Goal: Task Accomplishment & Management: Complete application form

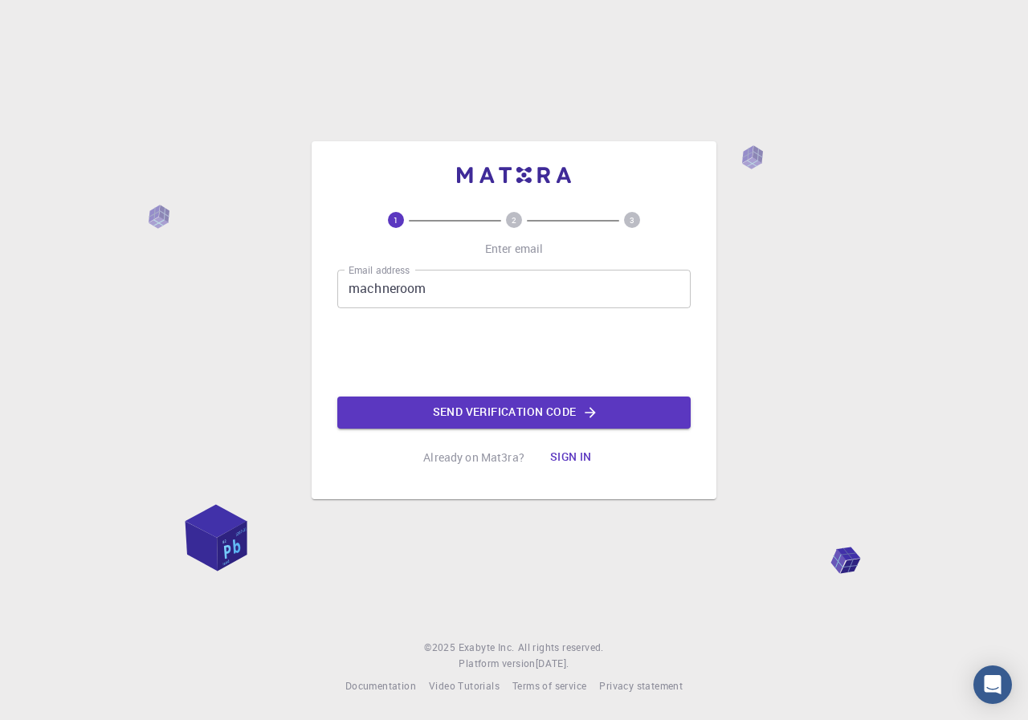
click at [437, 295] on input "machneroom" at bounding box center [513, 289] width 353 height 39
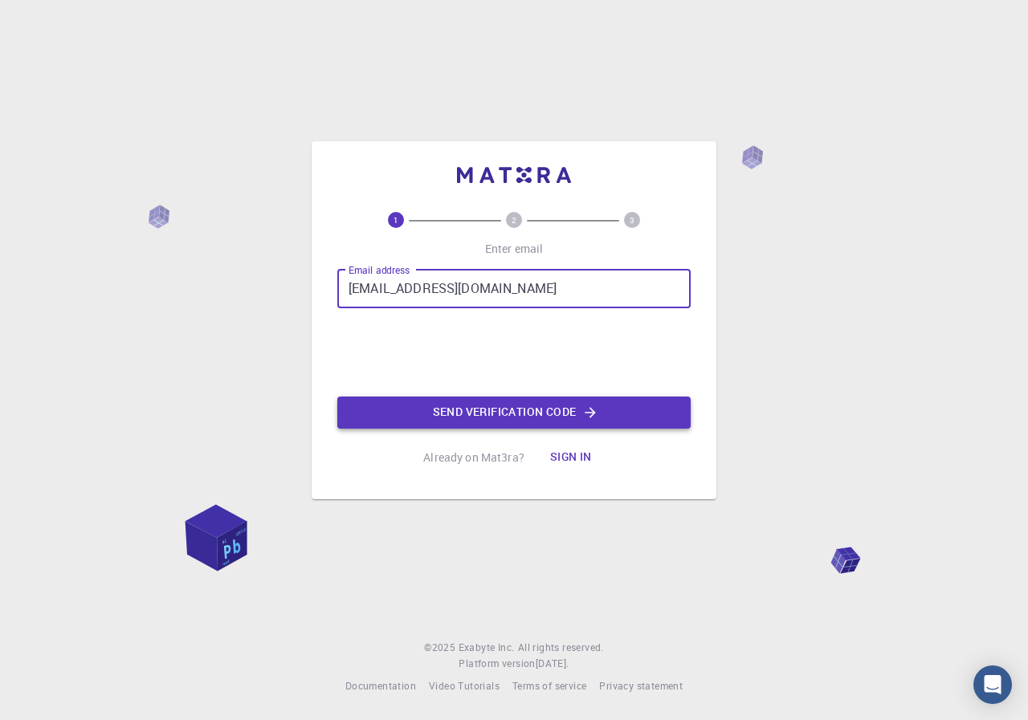
type input "[EMAIL_ADDRESS][DOMAIN_NAME]"
click at [530, 414] on button "Send verification code" at bounding box center [513, 413] width 353 height 32
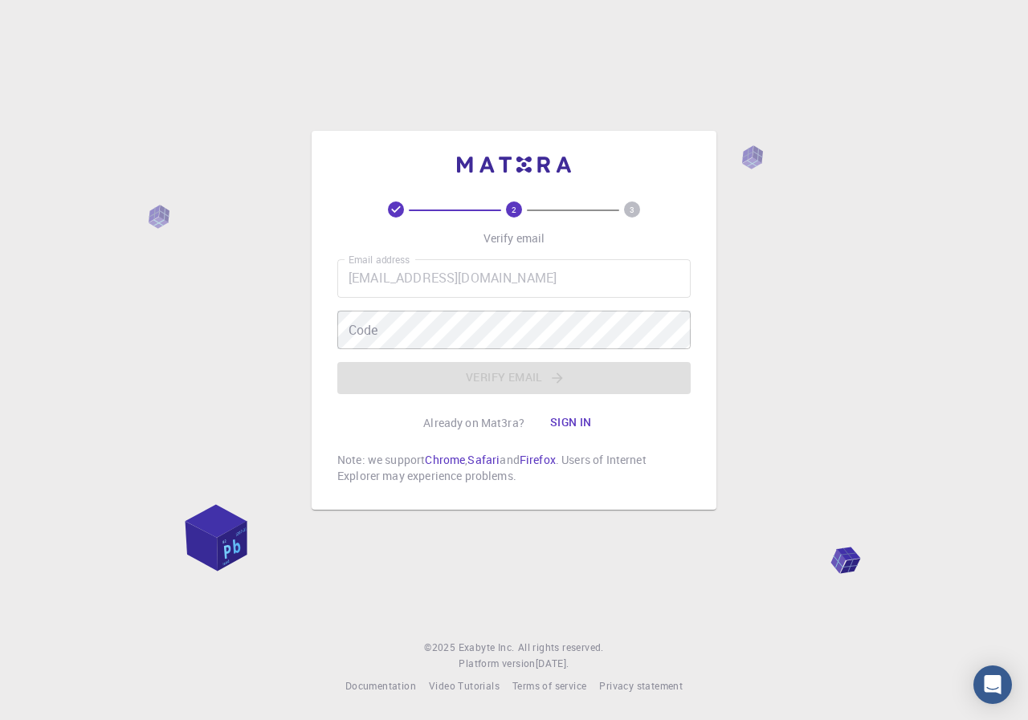
click at [572, 424] on button "Sign in" at bounding box center [570, 423] width 67 height 32
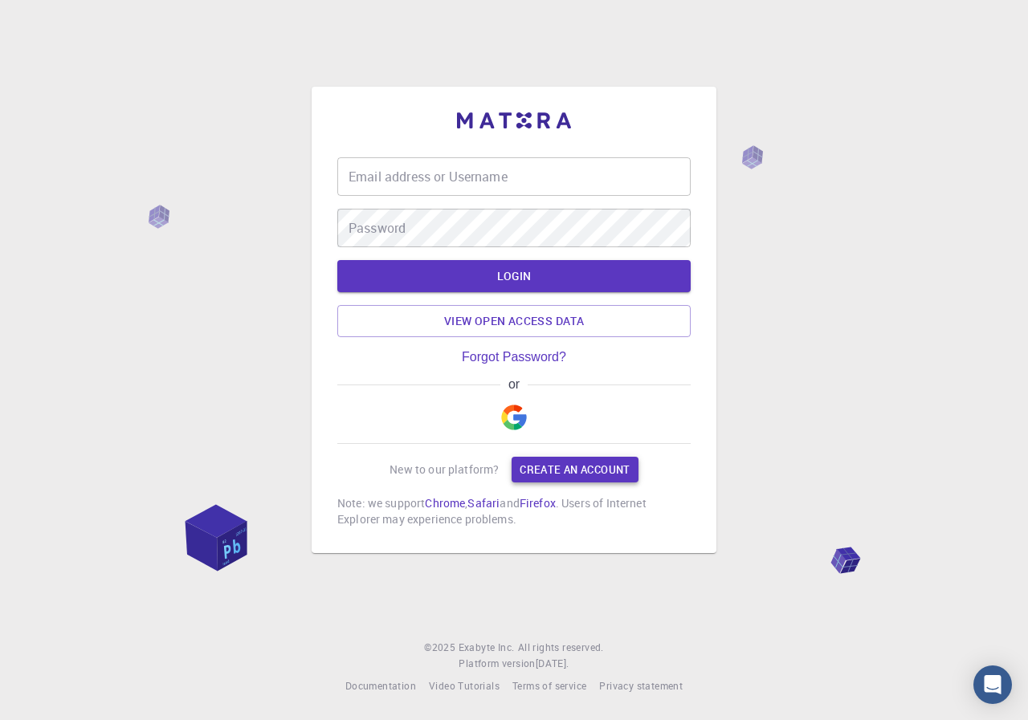
click at [569, 467] on link "Create an account" at bounding box center [575, 470] width 126 height 26
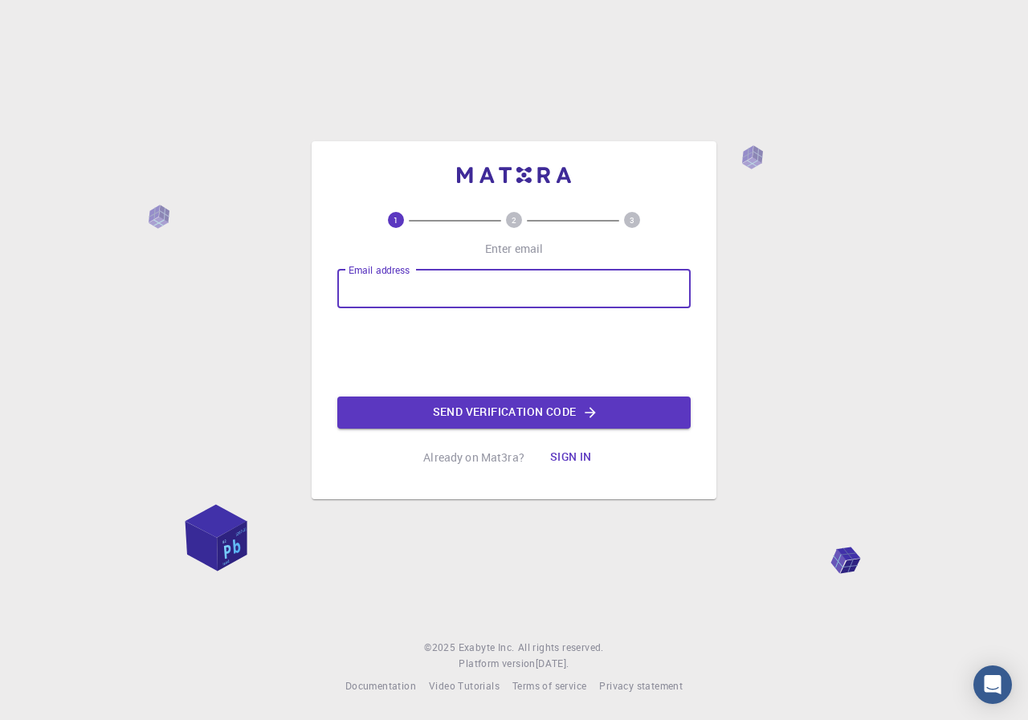
click at [379, 295] on input "Email address" at bounding box center [513, 289] width 353 height 39
click at [381, 288] on input "machneroomrgw@gmail.com" at bounding box center [513, 289] width 353 height 39
type input "[EMAIL_ADDRESS][DOMAIN_NAME]"
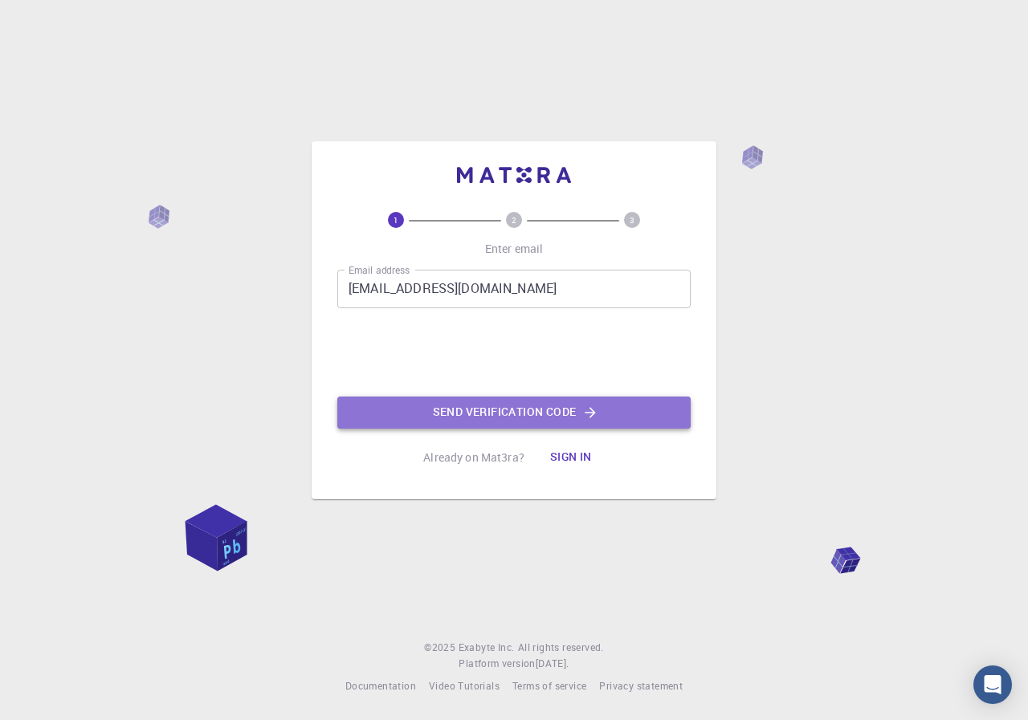
click at [505, 408] on button "Send verification code" at bounding box center [513, 413] width 353 height 32
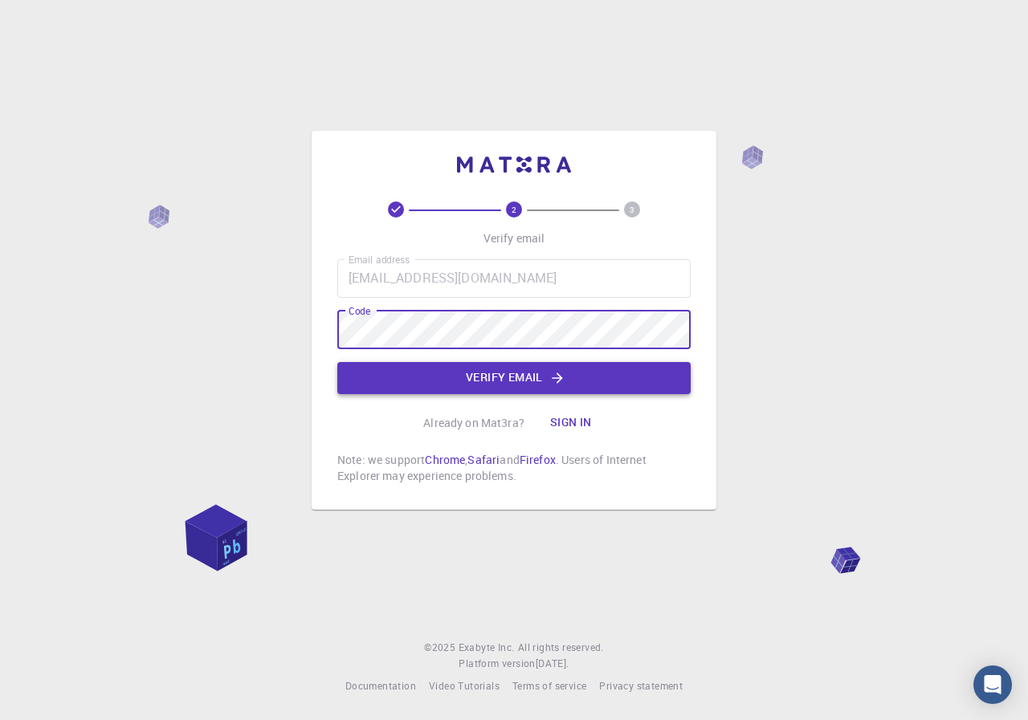
click at [520, 376] on button "Verify email" at bounding box center [513, 378] width 353 height 32
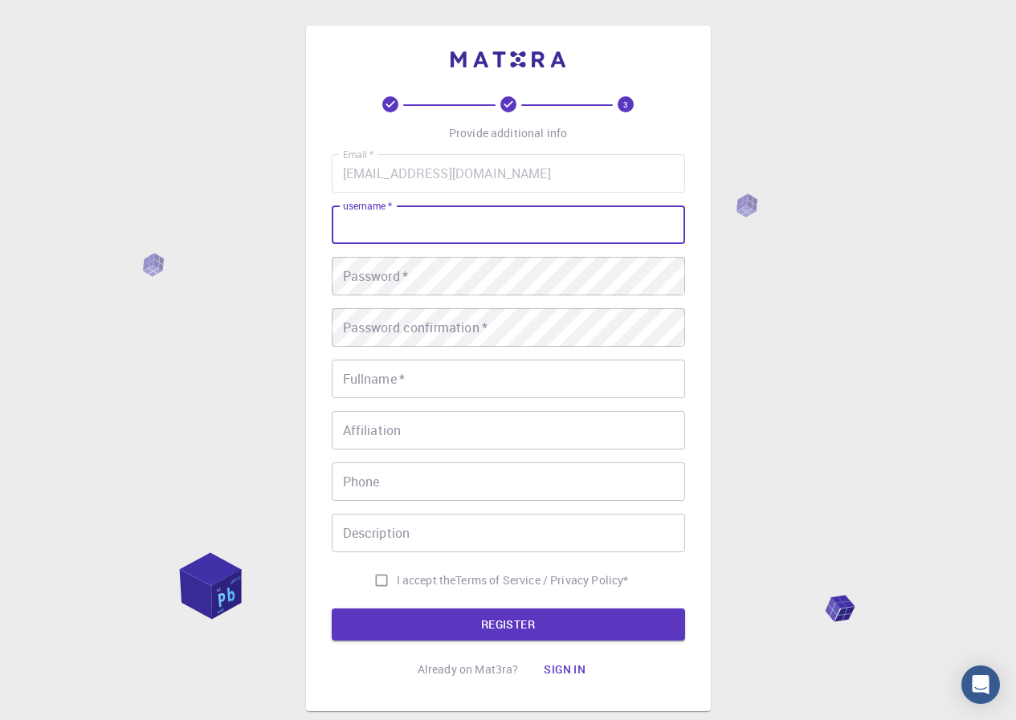
click at [400, 226] on input "username   *" at bounding box center [508, 225] width 353 height 39
type input "junaid"
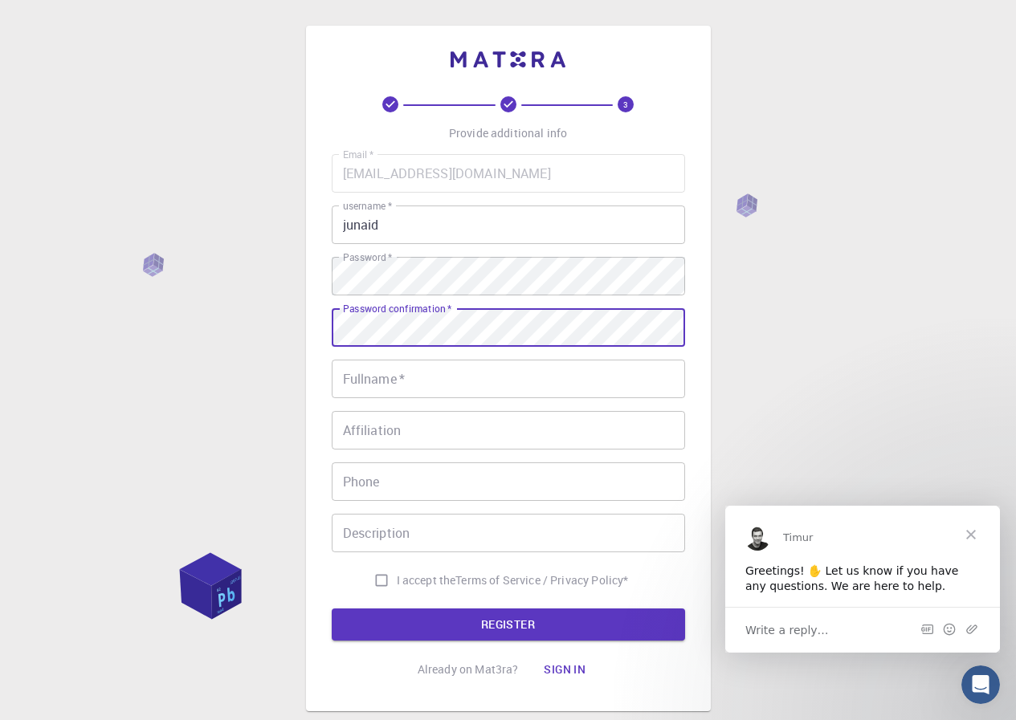
click at [387, 375] on input "Fullname   *" at bounding box center [508, 379] width 353 height 39
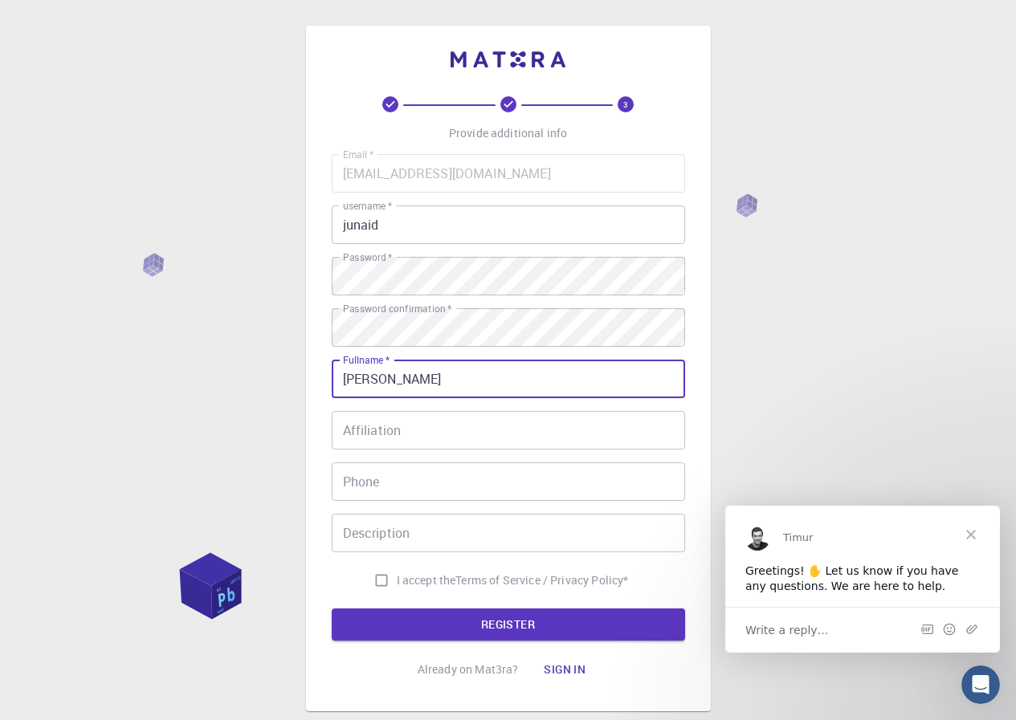
type input "junaid abbas"
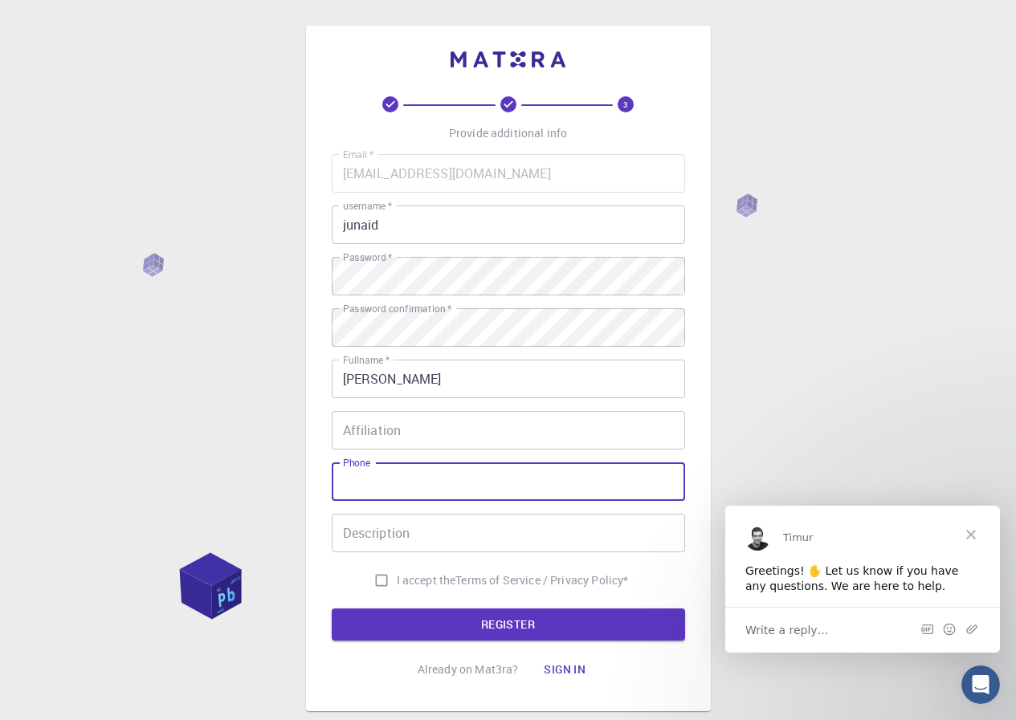
drag, startPoint x: 420, startPoint y: 489, endPoint x: 748, endPoint y: 475, distance: 328.0
click at [421, 489] on input "Phone" at bounding box center [508, 482] width 353 height 39
type input "03135235506"
click at [418, 528] on input "Description" at bounding box center [508, 533] width 353 height 39
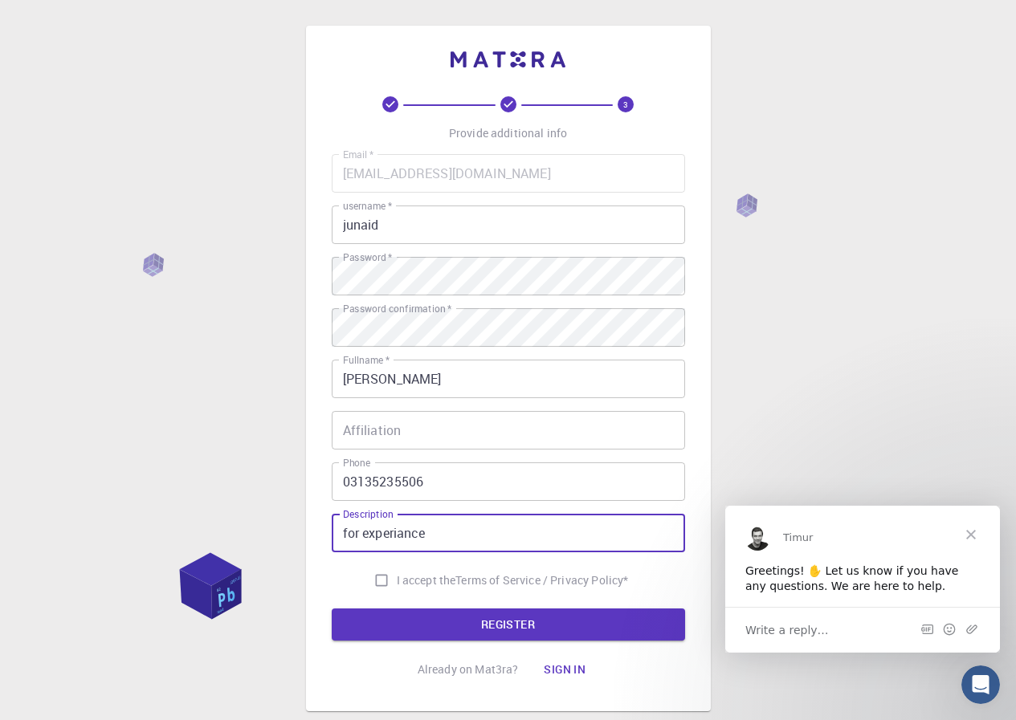
type input "for experiance"
click at [371, 577] on input "I accept the Terms of Service / Privacy Policy *" at bounding box center [381, 580] width 31 height 31
checkbox input "true"
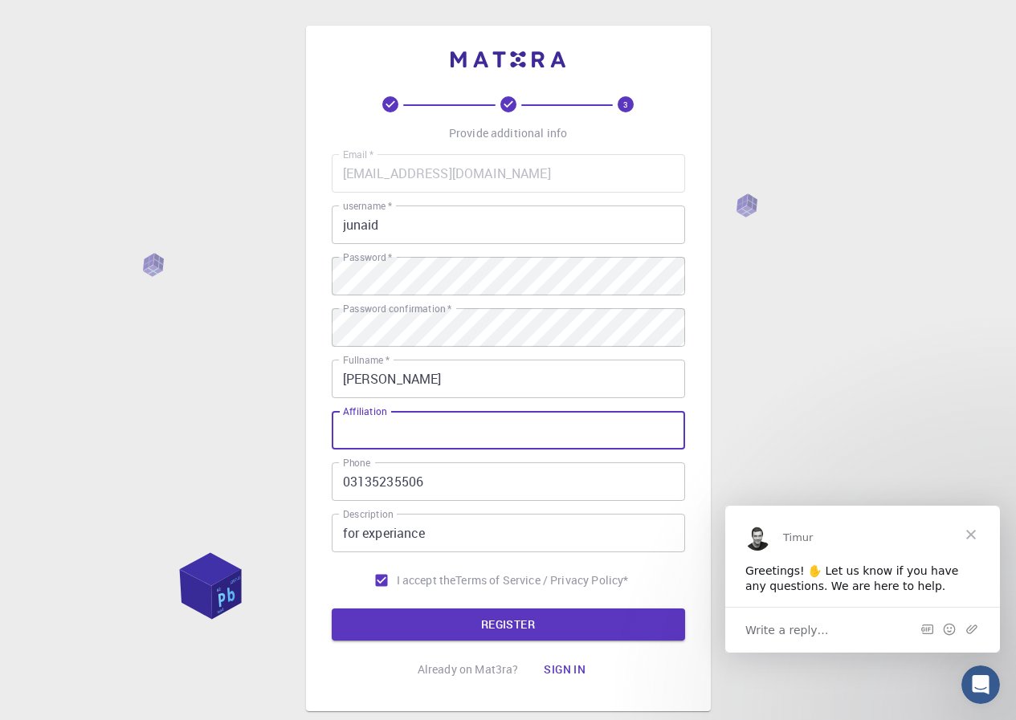
click at [431, 438] on input "Affiliation" at bounding box center [508, 430] width 353 height 39
type input "Junaid"
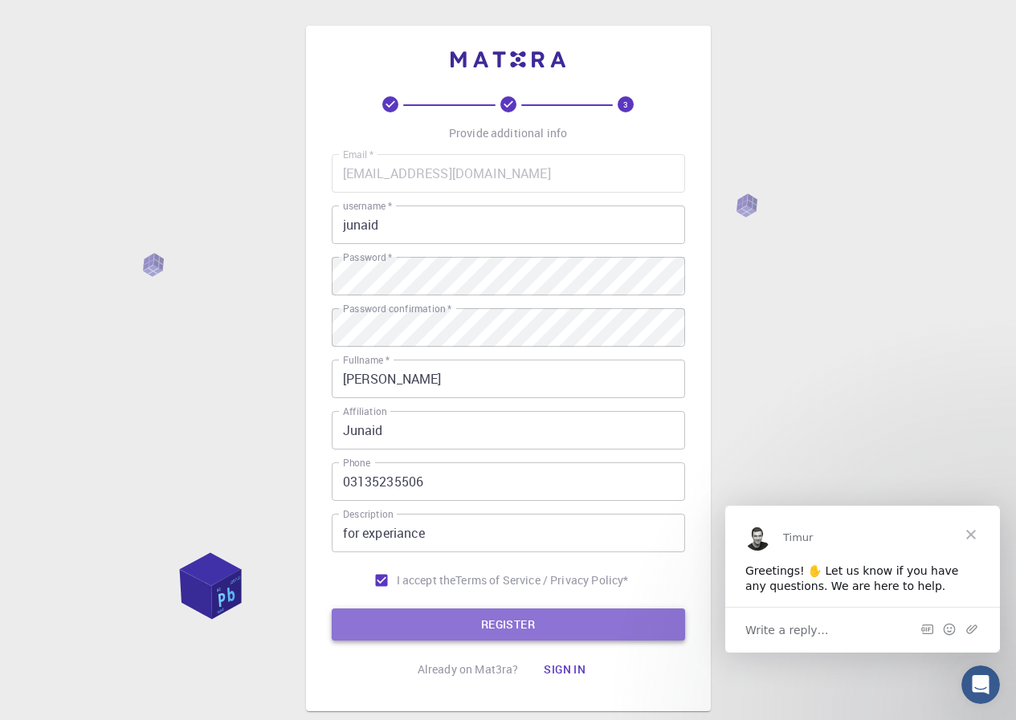
click at [550, 625] on button "REGISTER" at bounding box center [508, 625] width 353 height 32
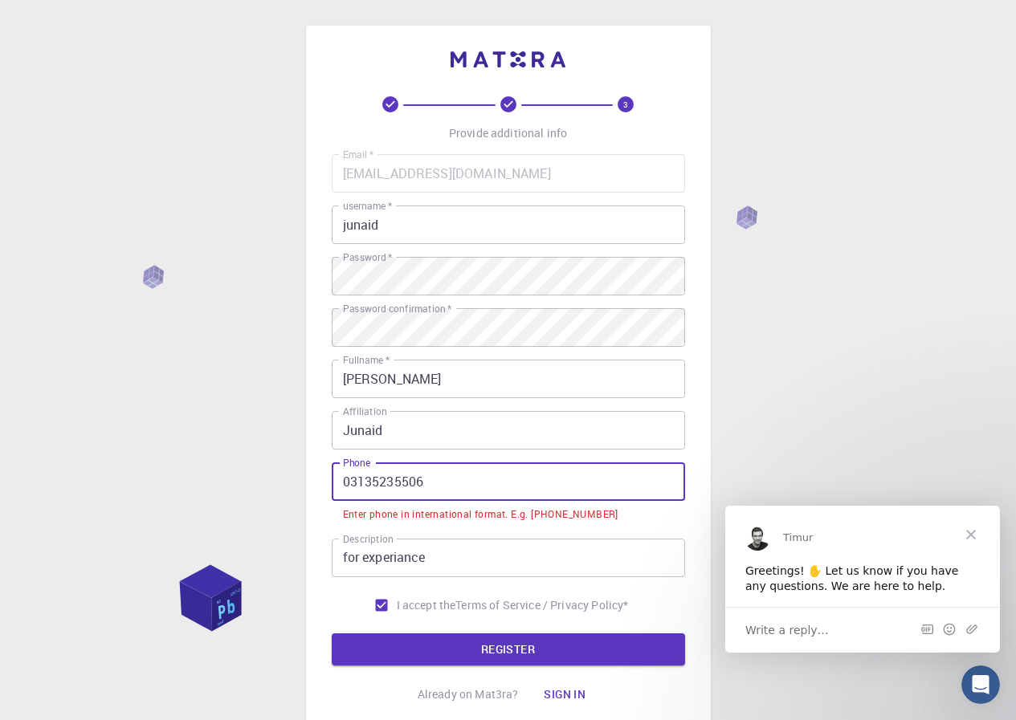
click at [349, 480] on input "03135235506" at bounding box center [508, 482] width 353 height 39
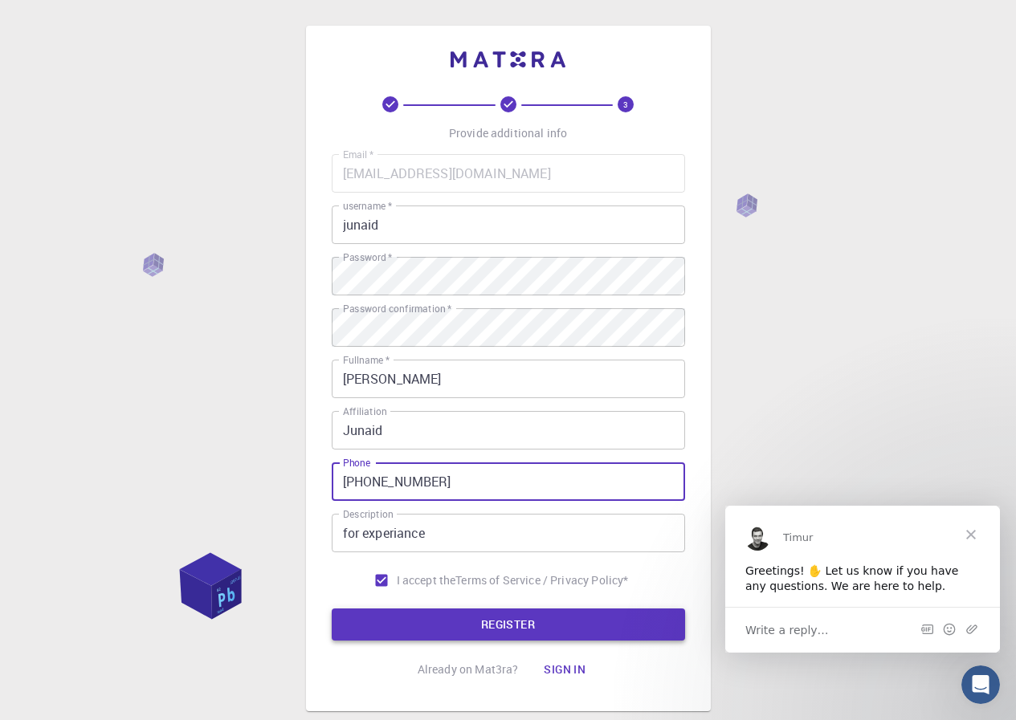
type input "+923135235506"
click at [473, 623] on button "REGISTER" at bounding box center [508, 625] width 353 height 32
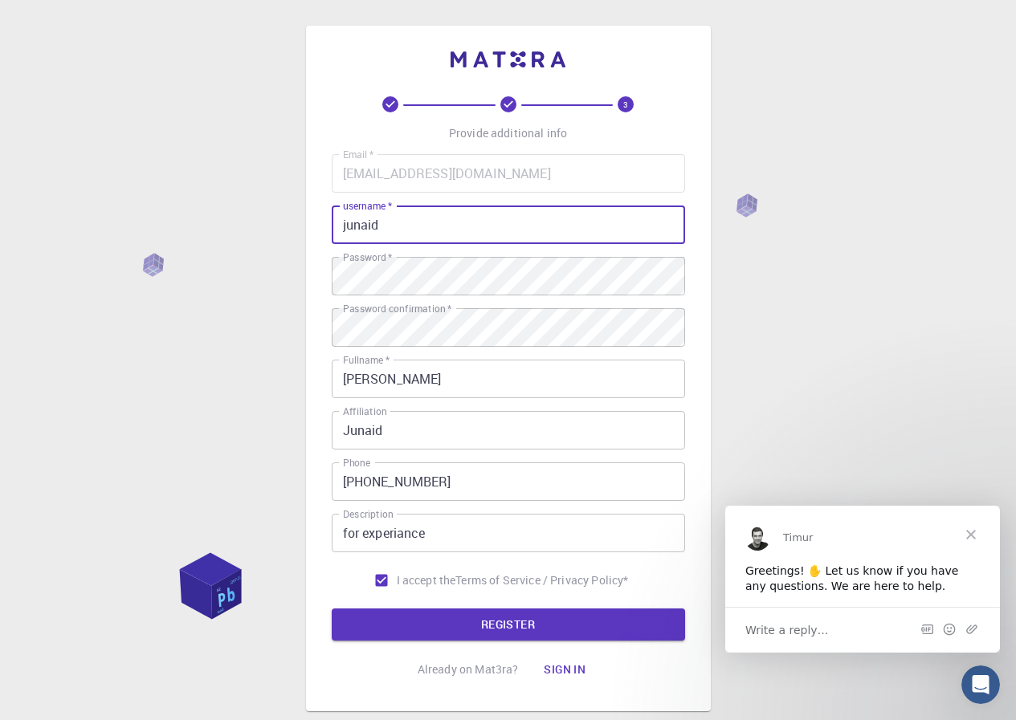
drag, startPoint x: 403, startPoint y: 227, endPoint x: 261, endPoint y: 232, distance: 142.2
click at [261, 232] on div "3 Provide additional info Email   * machineroomrgw@gmail.com Email   * username…" at bounding box center [508, 409] width 1016 height 818
type input "machineroom"
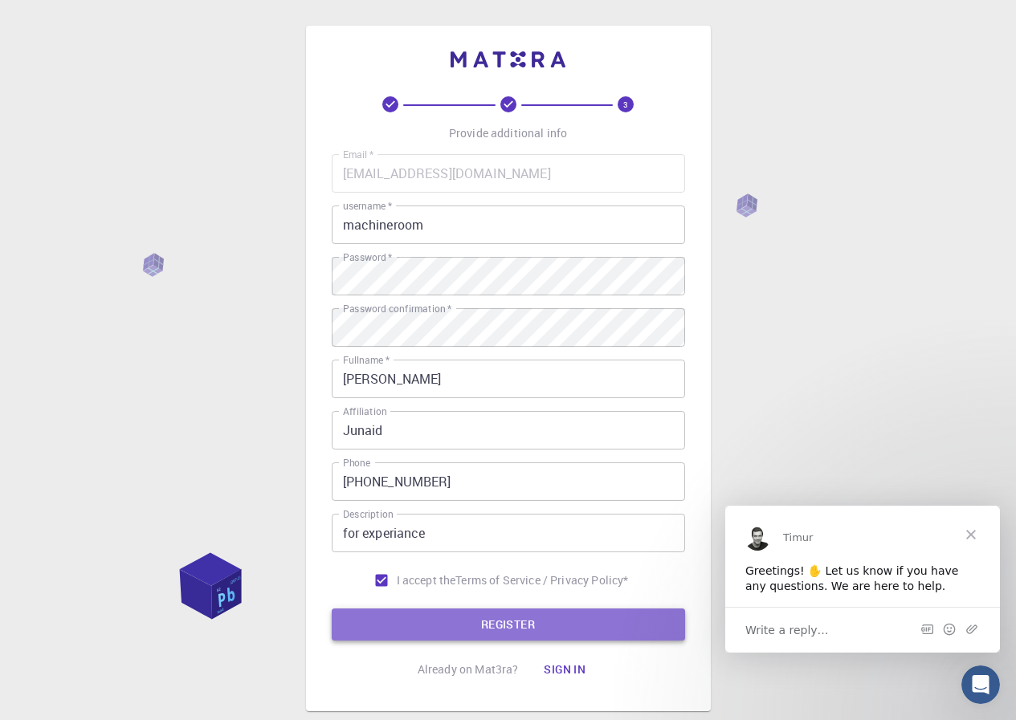
click at [518, 625] on button "REGISTER" at bounding box center [508, 625] width 353 height 32
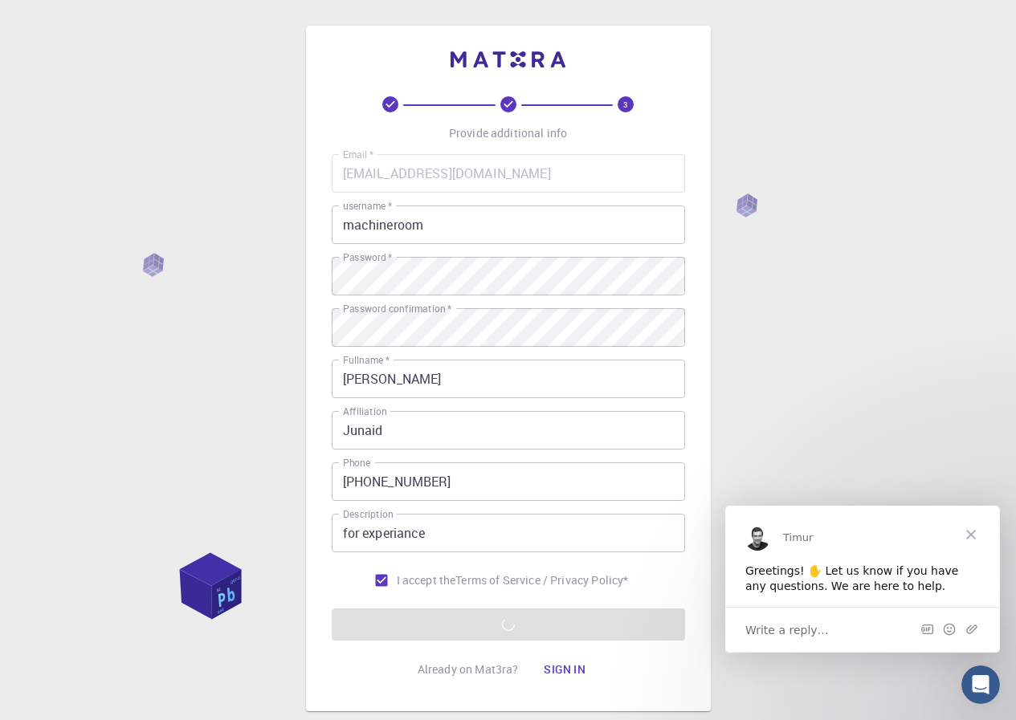
click at [969, 535] on span "Close" at bounding box center [971, 534] width 58 height 58
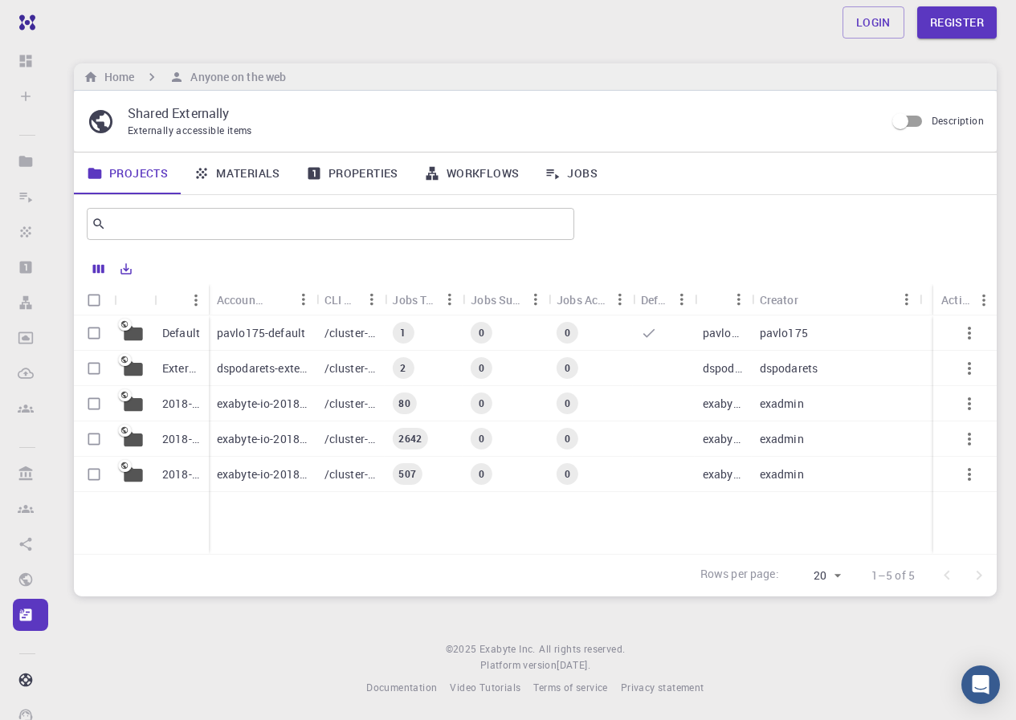
click at [197, 333] on p "Default" at bounding box center [181, 333] width 38 height 16
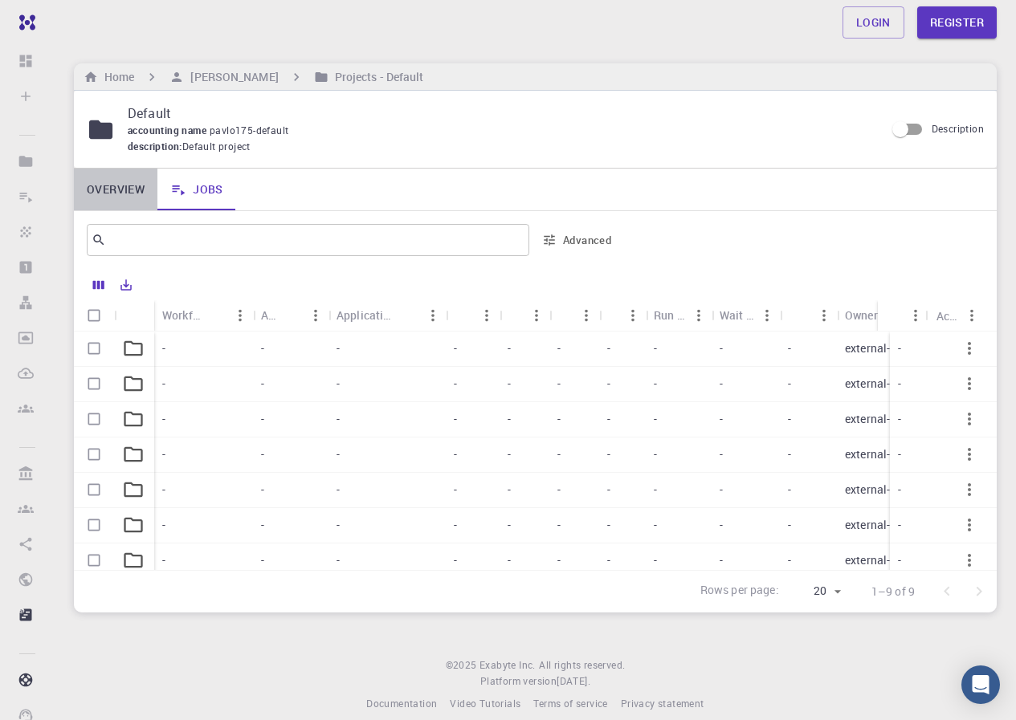
click at [99, 184] on link "Overview" at bounding box center [116, 190] width 84 height 42
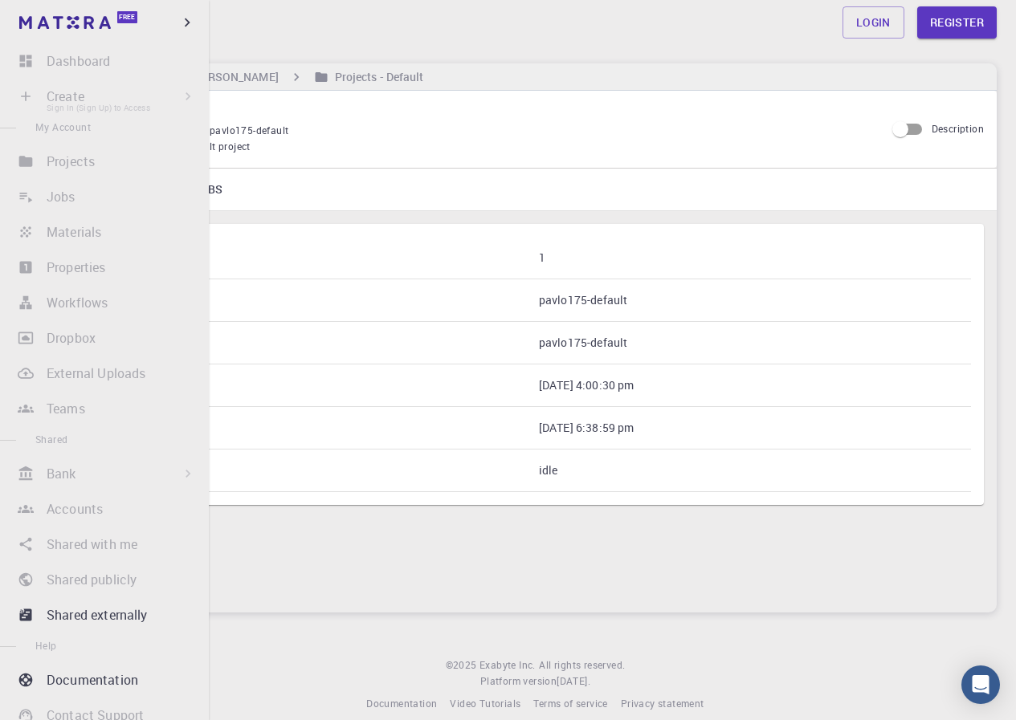
click at [22, 96] on li "Create Sign In (Sign Up) to Access New Job New Material Create Material Upload …" at bounding box center [104, 96] width 209 height 32
click at [154, 100] on li "Create Sign In (Sign Up) to Access New Job New Material Create Material Upload …" at bounding box center [104, 96] width 209 height 32
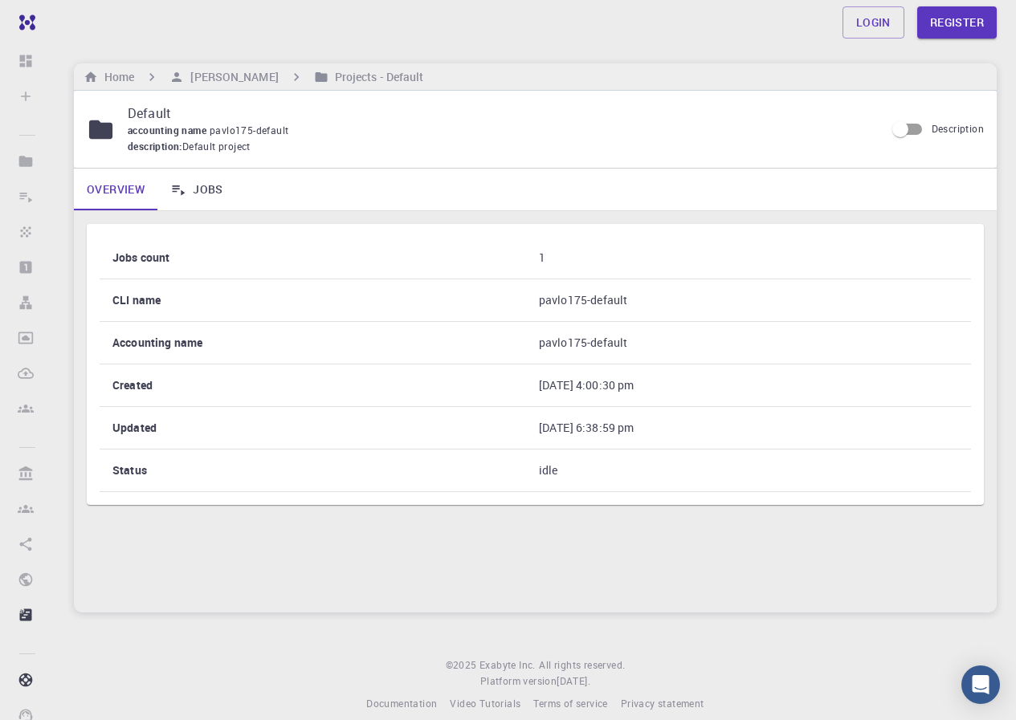
click at [138, 76] on ol "Home [PERSON_NAME] Projects - Default" at bounding box center [253, 77] width 347 height 18
click at [156, 76] on icon "breadcrumb" at bounding box center [152, 77] width 16 height 16
click at [155, 76] on icon "breadcrumb" at bounding box center [152, 77] width 16 height 16
click at [242, 81] on h6 "[PERSON_NAME]" at bounding box center [231, 77] width 94 height 18
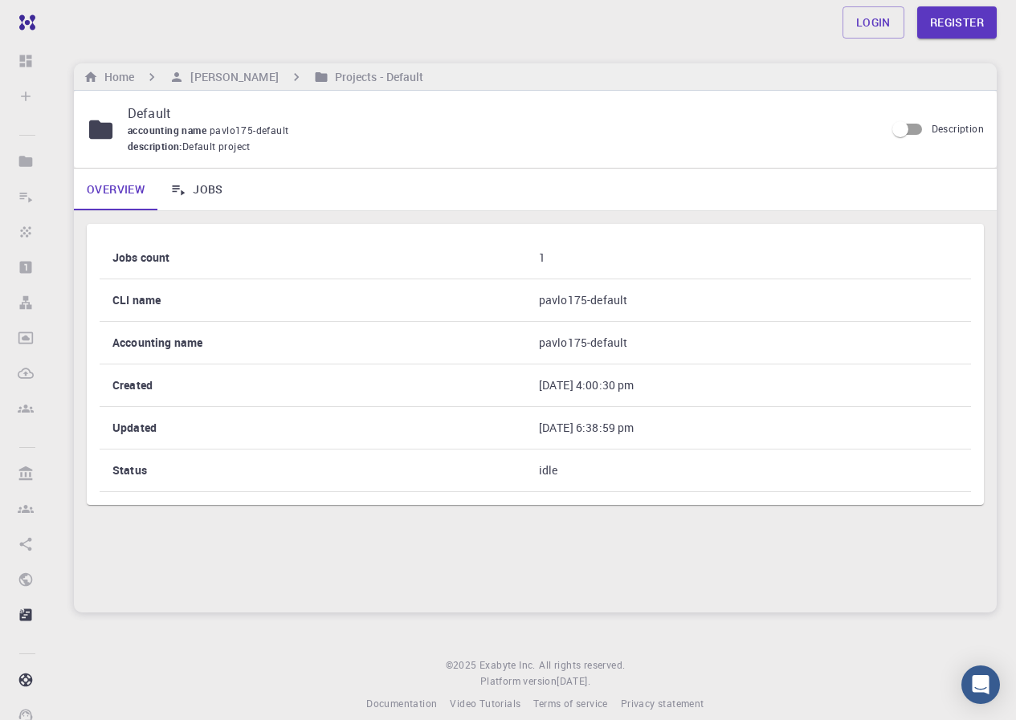
click at [267, 81] on h6 "[PERSON_NAME]" at bounding box center [231, 77] width 94 height 18
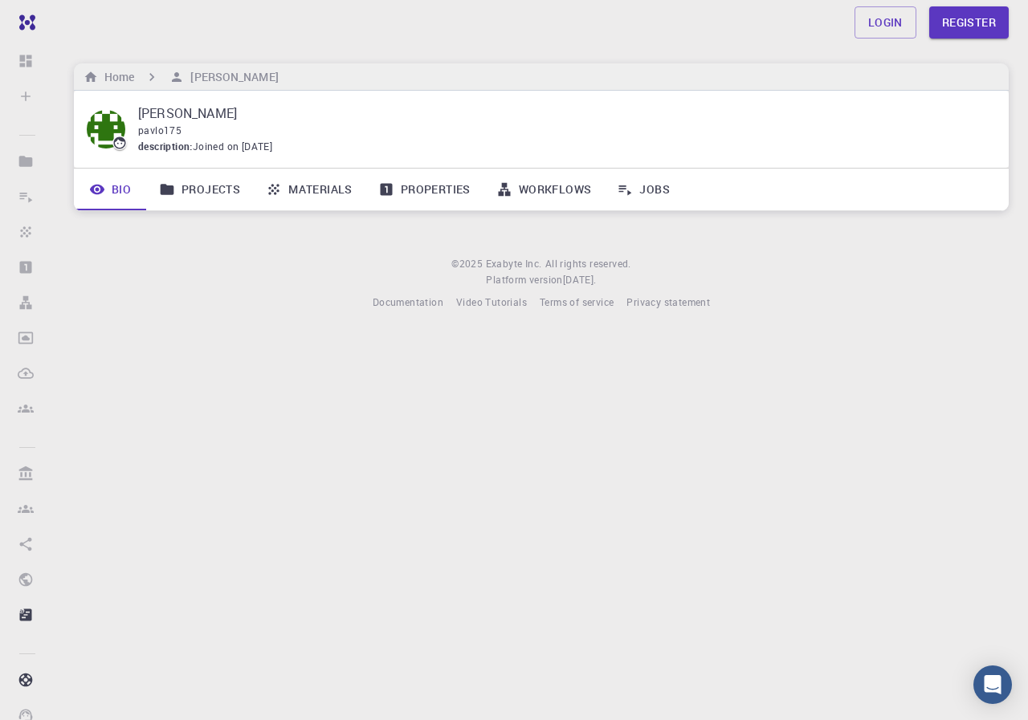
click at [408, 108] on p "[PERSON_NAME]" at bounding box center [560, 113] width 845 height 19
click at [148, 79] on icon "breadcrumb" at bounding box center [152, 77] width 16 height 16
click at [153, 77] on icon "breadcrumb" at bounding box center [152, 77] width 5 height 8
click at [173, 74] on icon "breadcrumb" at bounding box center [176, 77] width 14 height 14
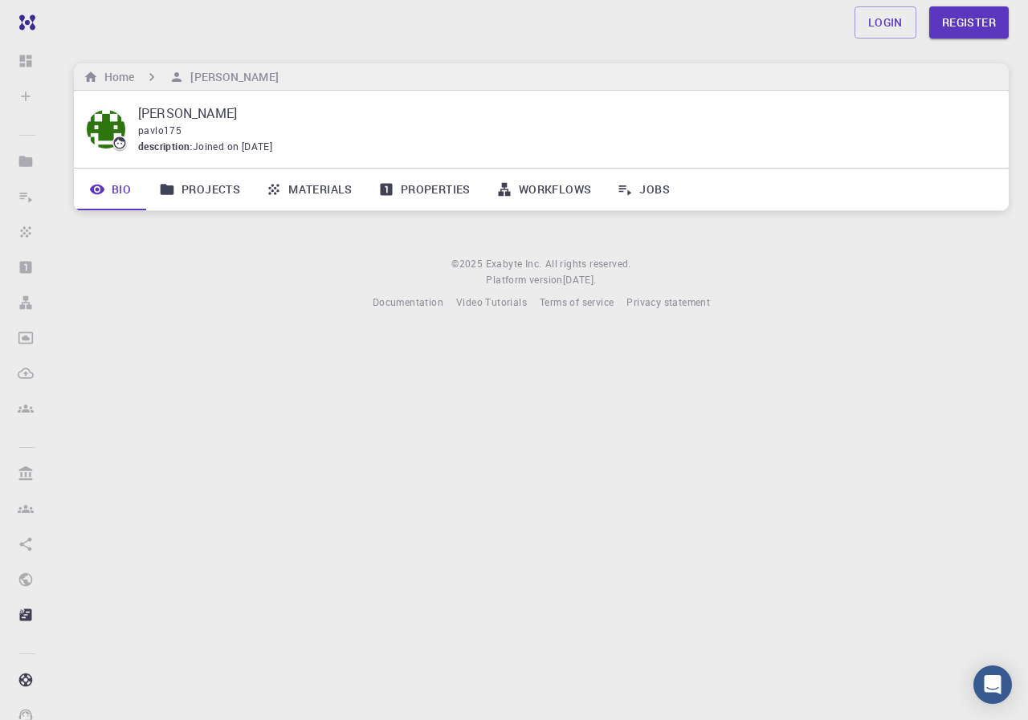
click at [152, 74] on icon "breadcrumb" at bounding box center [152, 77] width 5 height 8
click at [152, 79] on icon "breadcrumb" at bounding box center [152, 77] width 5 height 8
click at [194, 192] on link "Projects" at bounding box center [199, 190] width 107 height 42
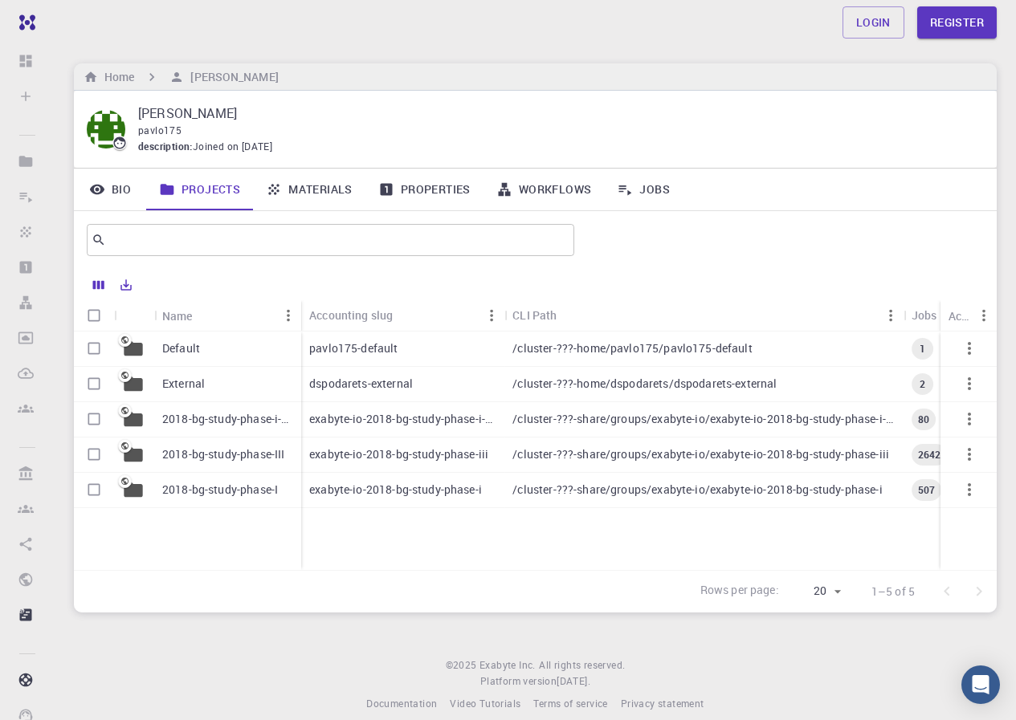
click at [293, 189] on link "Materials" at bounding box center [309, 190] width 112 height 42
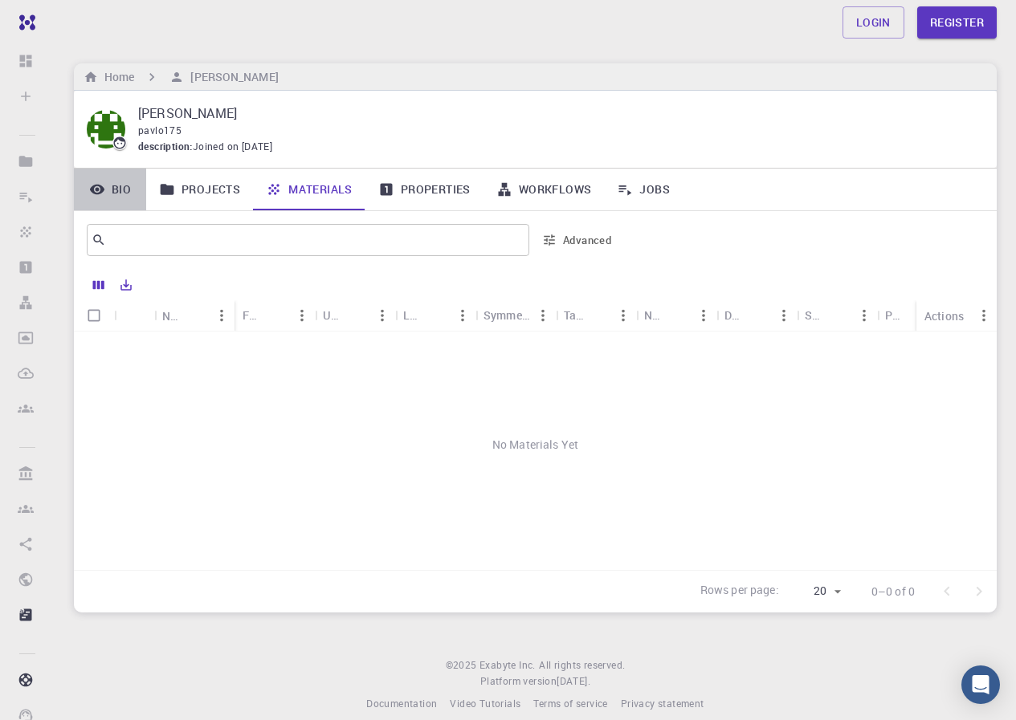
click at [111, 186] on link "Bio" at bounding box center [110, 190] width 72 height 42
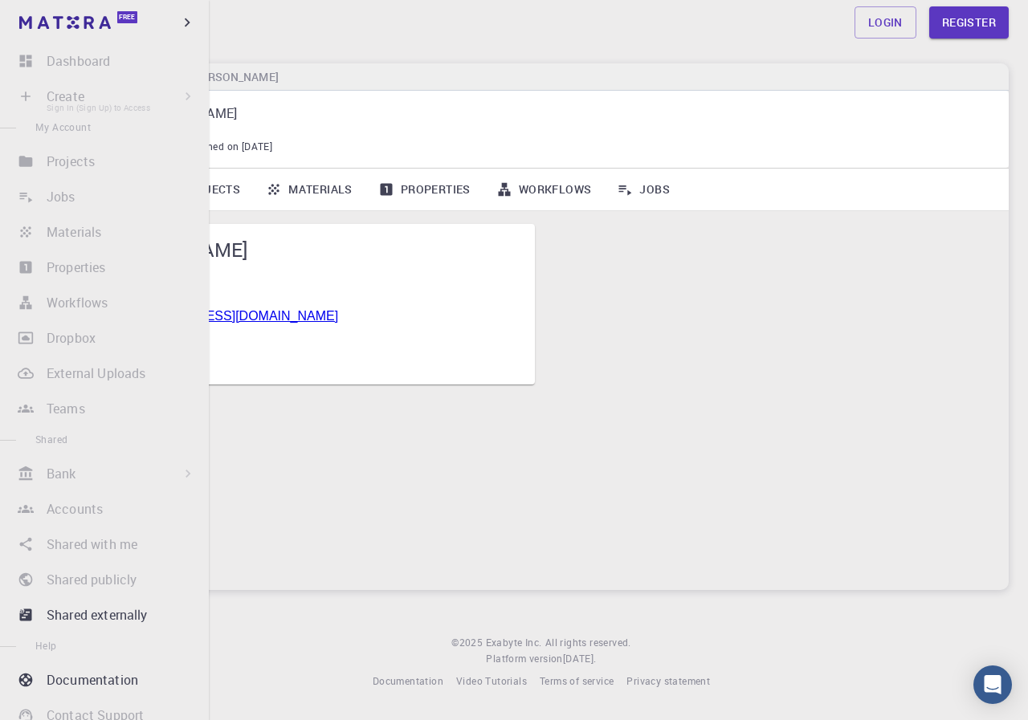
click at [179, 99] on li "Create Sign In (Sign Up) to Access New Job New Material Create Material Upload …" at bounding box center [104, 96] width 209 height 32
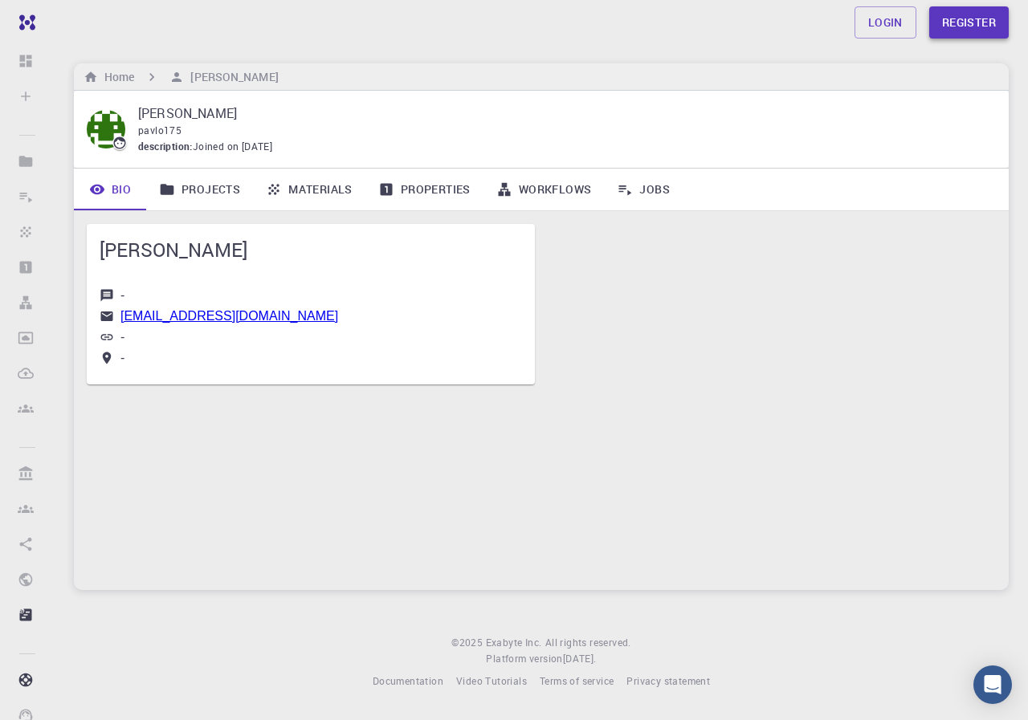
click at [945, 11] on link "Register" at bounding box center [969, 22] width 80 height 32
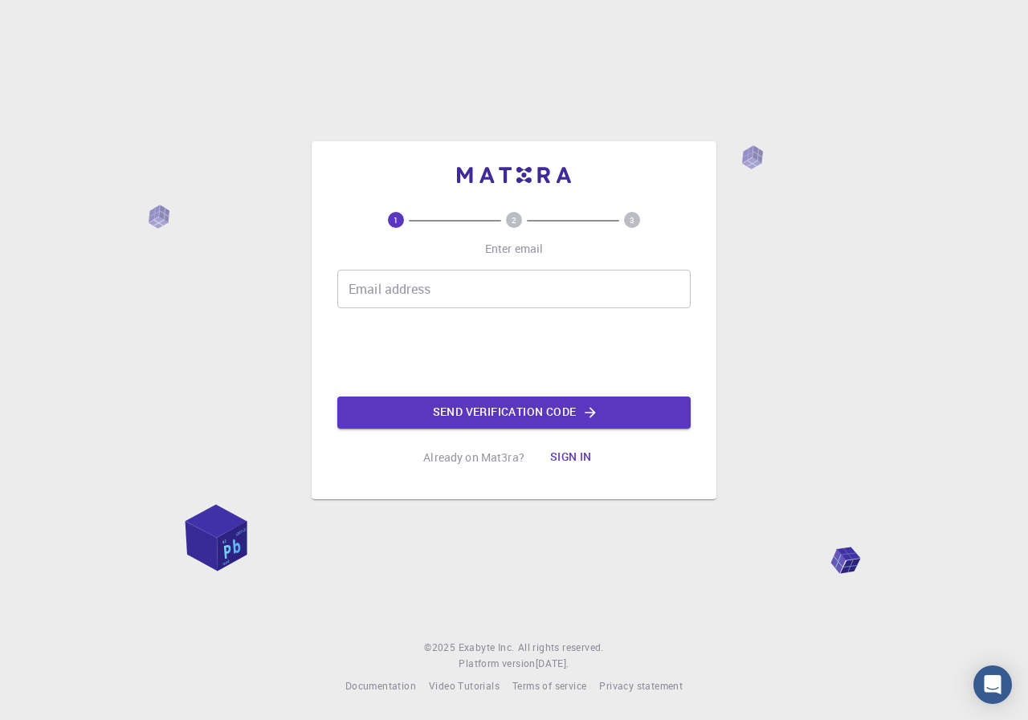
click at [410, 278] on div "Email address Email address" at bounding box center [513, 289] width 353 height 39
click at [418, 282] on input "Email address" at bounding box center [513, 289] width 353 height 39
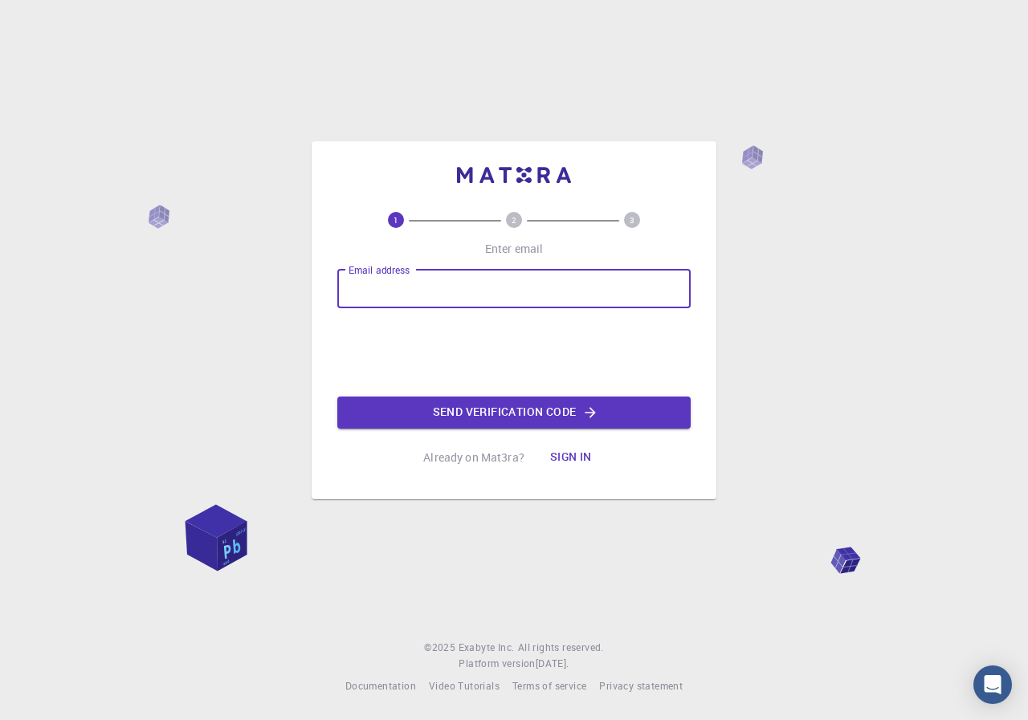
type input "[EMAIL_ADDRESS][DOMAIN_NAME]"
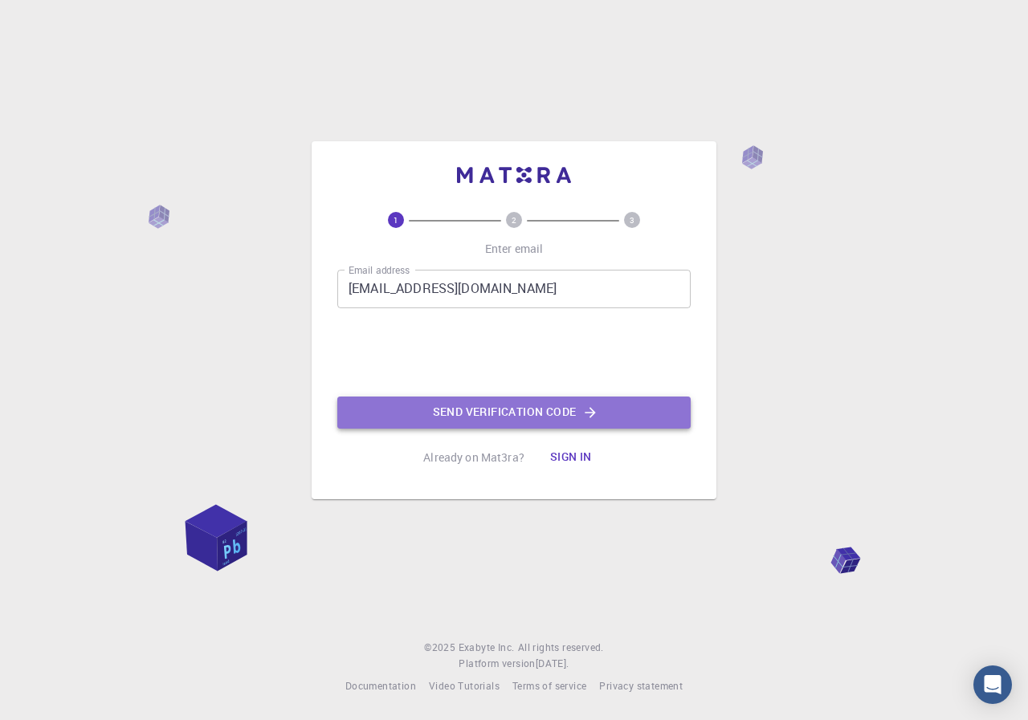
click at [458, 416] on button "Send verification code" at bounding box center [513, 413] width 353 height 32
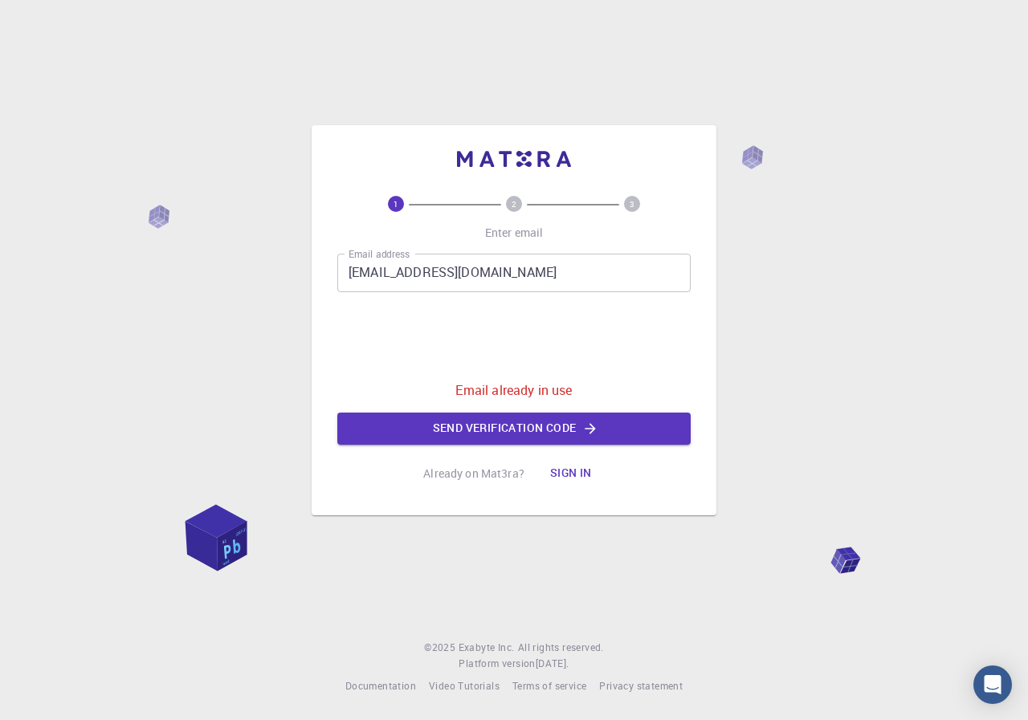
click at [577, 468] on button "Sign in" at bounding box center [570, 474] width 67 height 32
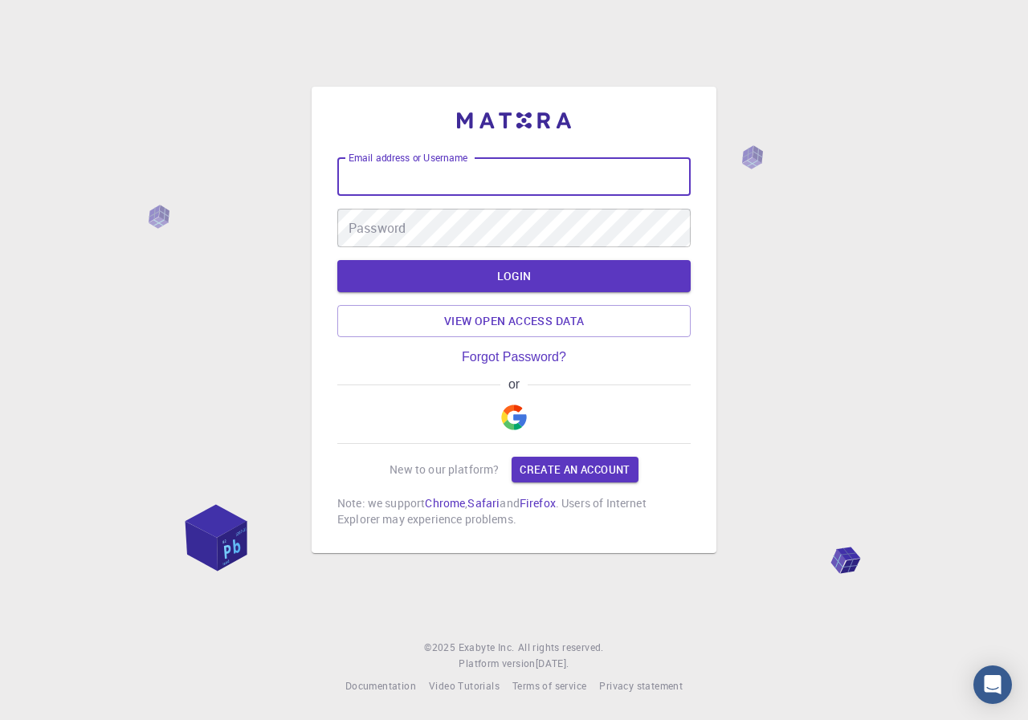
click at [408, 186] on input "Email address or Username" at bounding box center [513, 176] width 353 height 39
type input "machineroom"
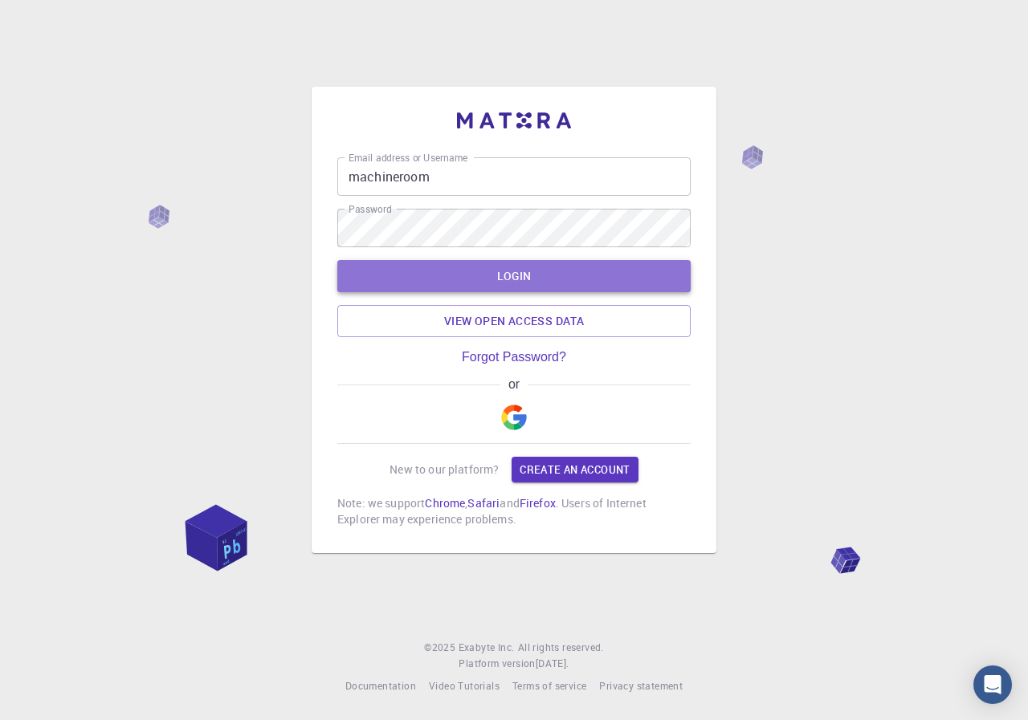
click at [544, 273] on button "LOGIN" at bounding box center [513, 276] width 353 height 32
